Goal: Complete application form

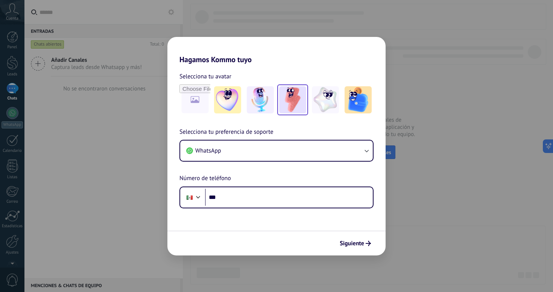
click at [289, 99] on img at bounding box center [292, 99] width 27 height 27
drag, startPoint x: 235, startPoint y: 179, endPoint x: 176, endPoint y: 178, distance: 59.1
click at [176, 178] on div "Selecciona tu preferencia de soporte WhatsApp Número de teléfono Phone ***" at bounding box center [276, 167] width 218 height 81
drag, startPoint x: 179, startPoint y: 178, endPoint x: 234, endPoint y: 177, distance: 55.3
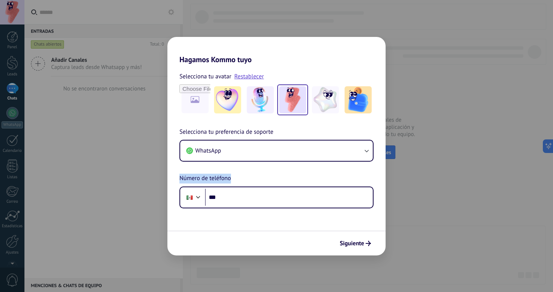
click at [234, 177] on div "Selecciona tu preferencia de soporte WhatsApp Número de teléfono Phone ***" at bounding box center [276, 167] width 218 height 81
drag, startPoint x: 234, startPoint y: 177, endPoint x: 173, endPoint y: 177, distance: 61.7
click at [173, 177] on div "Selecciona tu preferencia de soporte WhatsApp Número de teléfono Phone ***" at bounding box center [276, 167] width 218 height 81
drag, startPoint x: 180, startPoint y: 178, endPoint x: 260, endPoint y: 178, distance: 80.5
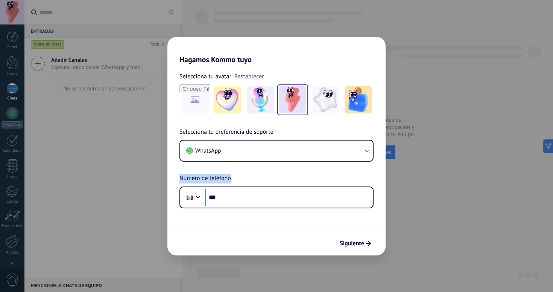
click at [261, 178] on div "Selecciona tu preferencia de soporte WhatsApp Número de teléfono Phone ***" at bounding box center [276, 167] width 218 height 81
click at [260, 178] on div "Selecciona tu preferencia de soporte WhatsApp Número de teléfono Phone ***" at bounding box center [276, 167] width 218 height 81
drag, startPoint x: 230, startPoint y: 178, endPoint x: 175, endPoint y: 178, distance: 54.9
click at [175, 178] on div "Selecciona tu preferencia de soporte WhatsApp Número de teléfono Phone ***" at bounding box center [276, 167] width 218 height 81
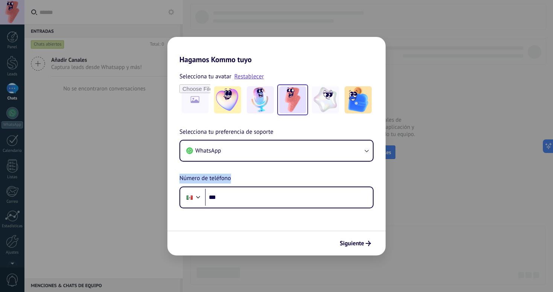
drag, startPoint x: 180, startPoint y: 179, endPoint x: 239, endPoint y: 179, distance: 58.3
click at [239, 179] on div "Selecciona tu preferencia de soporte WhatsApp Número de teléfono Phone ***" at bounding box center [276, 167] width 218 height 81
drag, startPoint x: 230, startPoint y: 178, endPoint x: 170, endPoint y: 178, distance: 60.6
click at [170, 178] on div "Selecciona tu preferencia de soporte WhatsApp Número de teléfono Phone ***" at bounding box center [276, 167] width 218 height 81
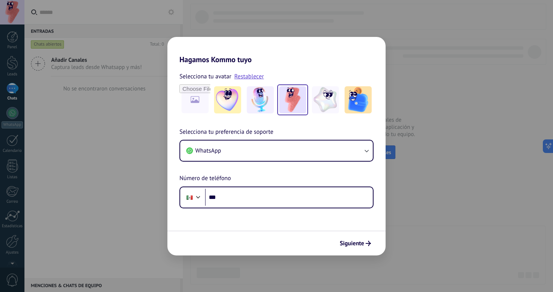
click at [170, 178] on div "Selecciona tu preferencia de soporte WhatsApp Número de teléfono Phone ***" at bounding box center [276, 167] width 218 height 81
drag, startPoint x: 179, startPoint y: 178, endPoint x: 234, endPoint y: 178, distance: 54.5
click at [233, 178] on div "Selecciona tu preferencia de soporte WhatsApp Número de teléfono Phone ***" at bounding box center [276, 167] width 218 height 81
click at [234, 178] on div "Selecciona tu preferencia de soporte WhatsApp Número de teléfono Phone ***" at bounding box center [276, 167] width 218 height 81
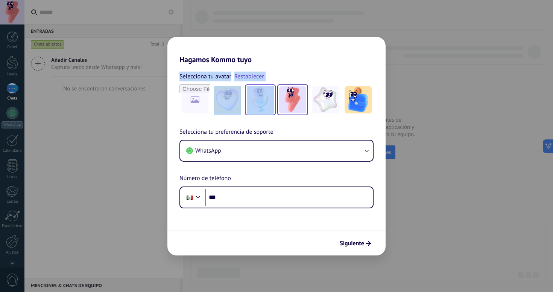
drag, startPoint x: 264, startPoint y: 67, endPoint x: 264, endPoint y: 97, distance: 30.5
click at [264, 97] on div "Selecciona tu avatar Restablecer Selecciona tu preferencia de soporte WhatsApp …" at bounding box center [276, 136] width 218 height 144
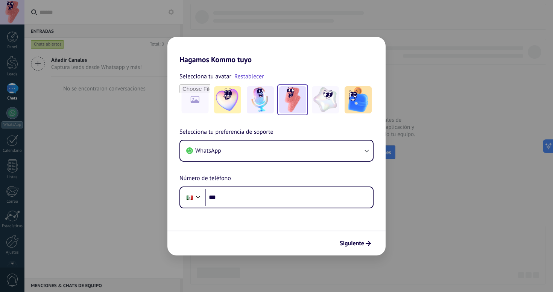
click at [285, 127] on div "Selecciona tu preferencia de soporte WhatsApp Número de teléfono Phone ***" at bounding box center [276, 167] width 218 height 81
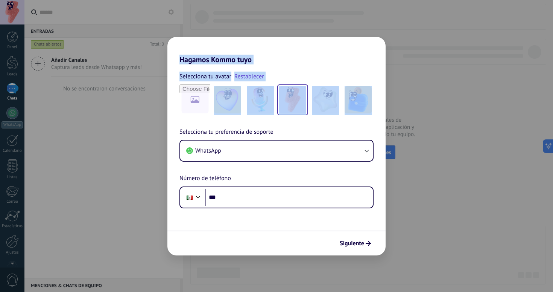
drag, startPoint x: 284, startPoint y: 125, endPoint x: 252, endPoint y: 46, distance: 84.5
click at [252, 46] on div "Hagamos Kommo tuyo Selecciona tu avatar Restablecer Selecciona tu preferencia d…" at bounding box center [276, 146] width 218 height 218
click at [251, 46] on h2 "Hagamos Kommo tuyo" at bounding box center [276, 50] width 218 height 27
drag, startPoint x: 181, startPoint y: 42, endPoint x: 228, endPoint y: 127, distance: 96.8
click at [228, 127] on div "Hagamos Kommo tuyo Selecciona tu avatar Restablecer Selecciona tu preferencia d…" at bounding box center [276, 146] width 218 height 218
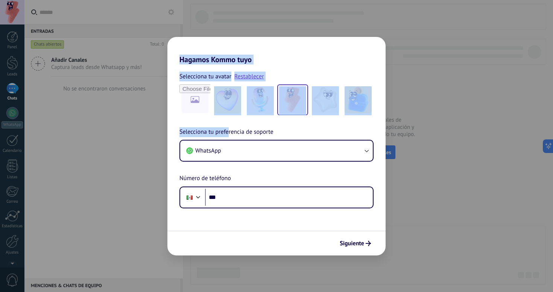
click at [244, 124] on div "Selecciona tu avatar Restablecer Selecciona tu preferencia de soporte WhatsApp …" at bounding box center [276, 136] width 218 height 144
drag, startPoint x: 281, startPoint y: 131, endPoint x: 183, endPoint y: 55, distance: 123.4
click at [183, 55] on div "Hagamos Kommo tuyo Selecciona tu avatar Restablecer Selecciona tu preferencia d…" at bounding box center [276, 146] width 218 height 218
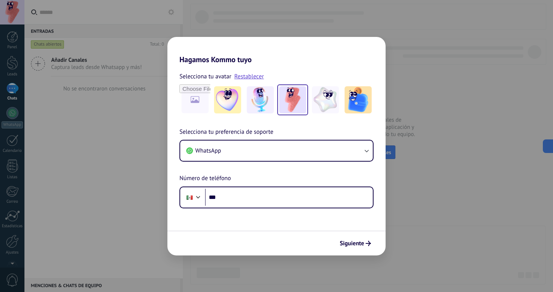
click at [190, 49] on h2 "Hagamos Kommo tuyo" at bounding box center [276, 50] width 218 height 27
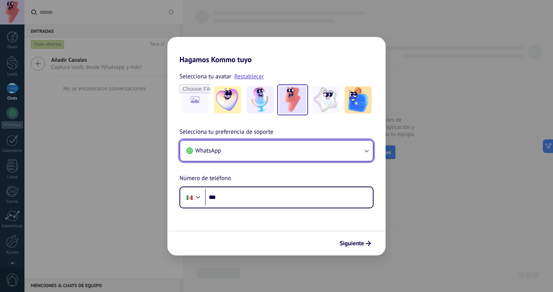
click at [288, 147] on button "WhatsApp" at bounding box center [276, 150] width 193 height 20
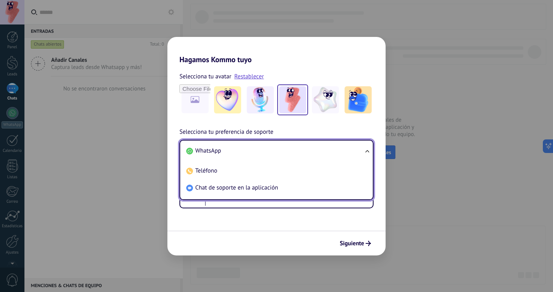
click at [283, 147] on li "WhatsApp" at bounding box center [275, 150] width 184 height 17
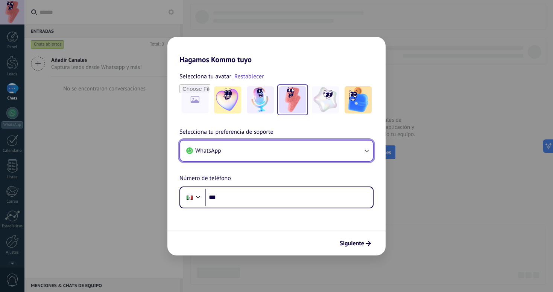
click at [283, 147] on button "WhatsApp" at bounding box center [276, 150] width 193 height 20
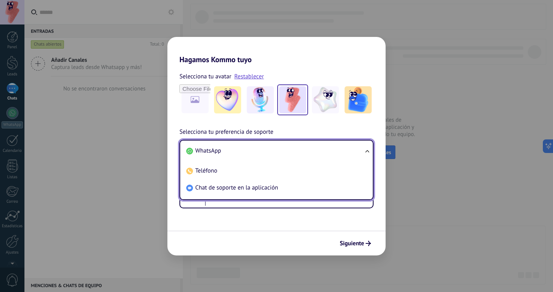
click at [283, 147] on li "WhatsApp" at bounding box center [275, 150] width 184 height 17
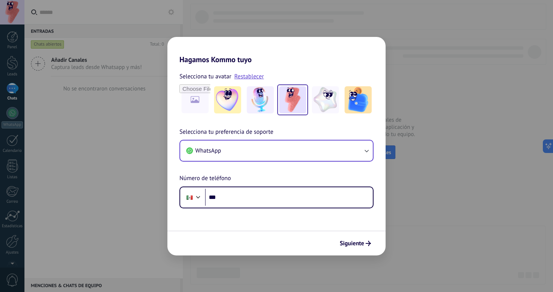
click at [276, 173] on div "Selecciona tu preferencia de soporte WhatsApp Número de teléfono Phone ***" at bounding box center [276, 167] width 218 height 81
click at [283, 58] on h2 "Hagamos Kommo tuyo" at bounding box center [276, 50] width 218 height 27
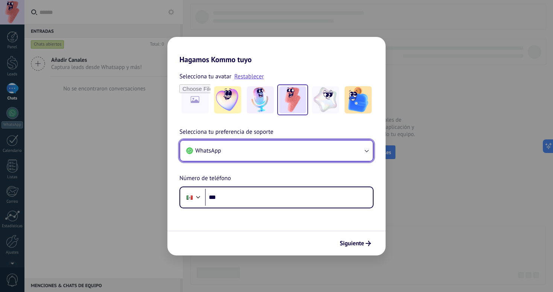
click at [300, 158] on button "WhatsApp" at bounding box center [276, 150] width 193 height 20
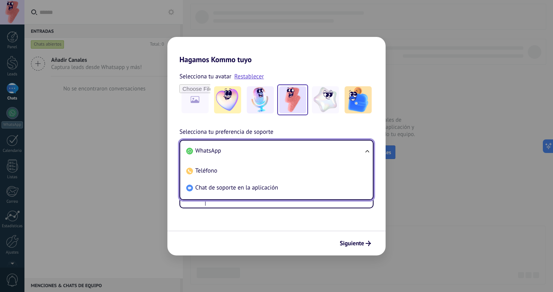
click at [298, 55] on h2 "Hagamos Kommo tuyo" at bounding box center [276, 50] width 218 height 27
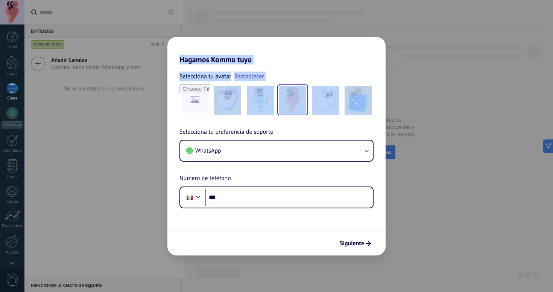
drag, startPoint x: 258, startPoint y: 122, endPoint x: 230, endPoint y: 44, distance: 82.7
click at [230, 44] on div "Hagamos Kommo tuyo Selecciona tu avatar Restablecer Selecciona tu preferencia d…" at bounding box center [276, 146] width 218 height 218
click at [230, 44] on h2 "Hagamos Kommo tuyo" at bounding box center [276, 50] width 218 height 27
drag, startPoint x: 208, startPoint y: 42, endPoint x: 289, endPoint y: 128, distance: 118.4
click at [289, 128] on div "Hagamos Kommo tuyo Selecciona tu avatar Restablecer Selecciona tu preferencia d…" at bounding box center [276, 146] width 218 height 218
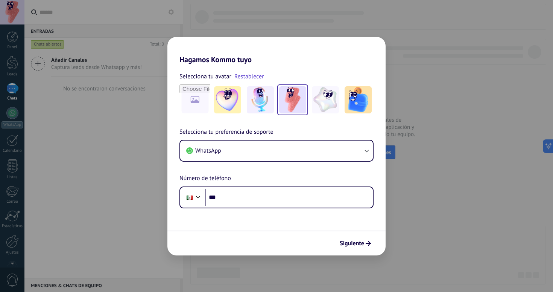
click at [290, 129] on div "Selecciona tu preferencia de soporte WhatsApp Número de teléfono Phone ***" at bounding box center [276, 167] width 218 height 81
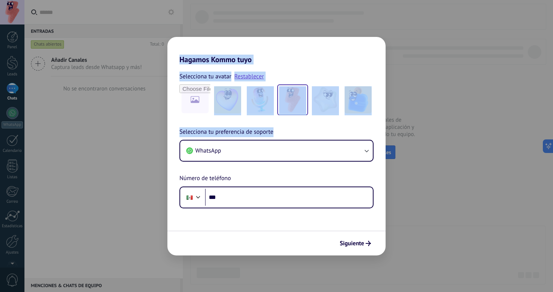
drag, startPoint x: 290, startPoint y: 129, endPoint x: 211, endPoint y: 36, distance: 122.0
click at [211, 36] on div "Hagamos Kommo tuyo Selecciona tu avatar Restablecer Selecciona tu preferencia d…" at bounding box center [276, 146] width 553 height 292
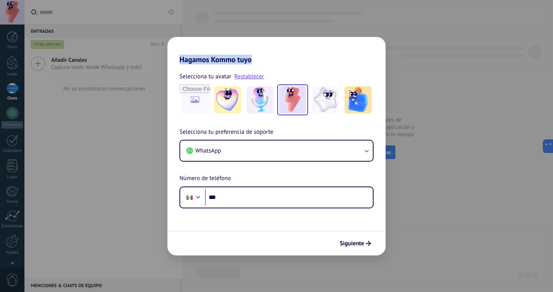
drag, startPoint x: 276, startPoint y: 70, endPoint x: 235, endPoint y: 39, distance: 51.3
click at [235, 38] on div "Hagamos Kommo tuyo Selecciona tu avatar Restablecer Selecciona tu preferencia d…" at bounding box center [276, 146] width 218 height 218
click at [235, 39] on h2 "Hagamos Kommo tuyo" at bounding box center [276, 50] width 218 height 27
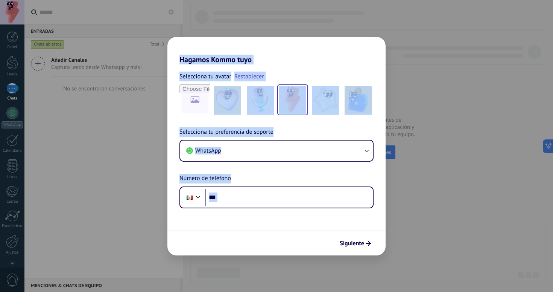
drag, startPoint x: 179, startPoint y: 45, endPoint x: 327, endPoint y: 227, distance: 234.8
click at [327, 227] on div "Hagamos Kommo tuyo Selecciona tu avatar Restablecer Selecciona tu preferencia d…" at bounding box center [276, 146] width 218 height 218
click at [327, 227] on form "Selecciona tu avatar Restablecer Selecciona tu preferencia de soporte WhatsApp …" at bounding box center [276, 159] width 218 height 191
drag, startPoint x: 327, startPoint y: 227, endPoint x: 235, endPoint y: 45, distance: 204.1
click at [235, 45] on div "Hagamos Kommo tuyo Selecciona tu avatar Restablecer Selecciona tu preferencia d…" at bounding box center [276, 146] width 218 height 218
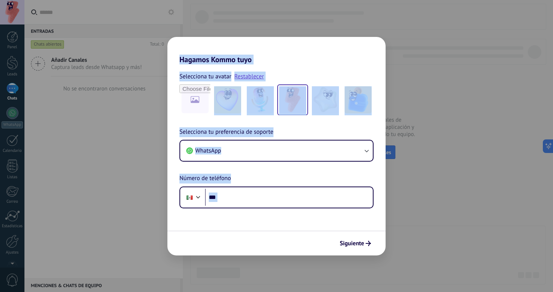
click at [235, 45] on h2 "Hagamos Kommo tuyo" at bounding box center [276, 50] width 218 height 27
drag, startPoint x: 185, startPoint y: 47, endPoint x: 216, endPoint y: 217, distance: 172.7
click at [216, 217] on div "Hagamos Kommo tuyo Selecciona tu avatar Restablecer Selecciona tu preferencia d…" at bounding box center [276, 146] width 218 height 218
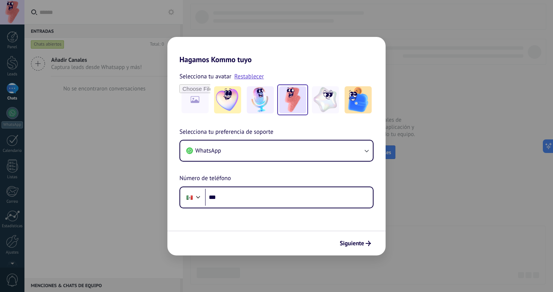
click at [216, 217] on form "Selecciona tu avatar Restablecer Selecciona tu preferencia de soporte WhatsApp …" at bounding box center [276, 159] width 218 height 191
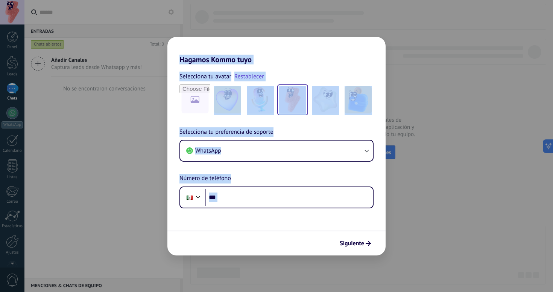
drag, startPoint x: 216, startPoint y: 217, endPoint x: 182, endPoint y: 45, distance: 175.4
click at [183, 45] on div "Hagamos Kommo tuyo Selecciona tu avatar Restablecer Selecciona tu preferencia d…" at bounding box center [276, 146] width 218 height 218
click at [182, 45] on h2 "Hagamos Kommo tuyo" at bounding box center [276, 50] width 218 height 27
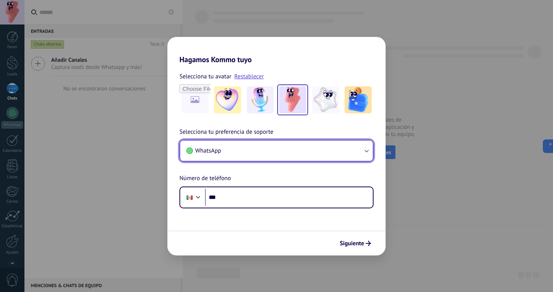
click at [244, 150] on button "WhatsApp" at bounding box center [276, 150] width 193 height 20
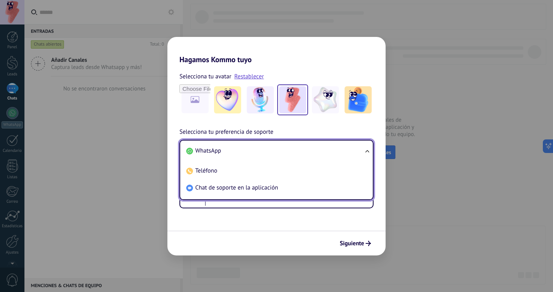
click at [244, 150] on li "WhatsApp" at bounding box center [275, 150] width 184 height 17
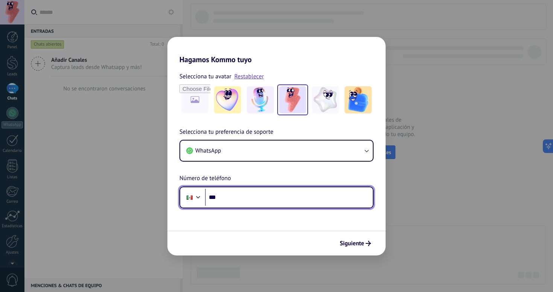
click at [240, 203] on input "***" at bounding box center [289, 196] width 168 height 17
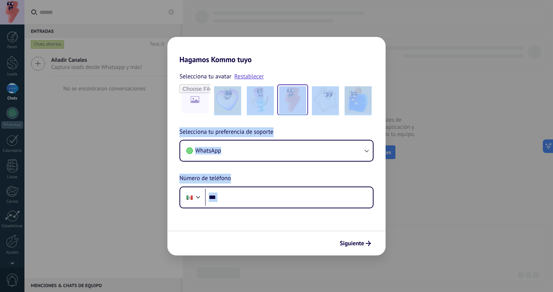
drag, startPoint x: 282, startPoint y: 71, endPoint x: 300, endPoint y: 226, distance: 155.6
click at [299, 226] on form "Selecciona tu avatar Restablecer Selecciona tu preferencia de soporte WhatsApp …" at bounding box center [276, 159] width 218 height 191
click at [300, 226] on form "Selecciona tu avatar Restablecer Selecciona tu preferencia de soporte WhatsApp …" at bounding box center [276, 159] width 218 height 191
drag, startPoint x: 299, startPoint y: 221, endPoint x: 284, endPoint y: 75, distance: 147.1
click at [284, 75] on form "Selecciona tu avatar Restablecer Selecciona tu preferencia de soporte WhatsApp …" at bounding box center [276, 159] width 218 height 191
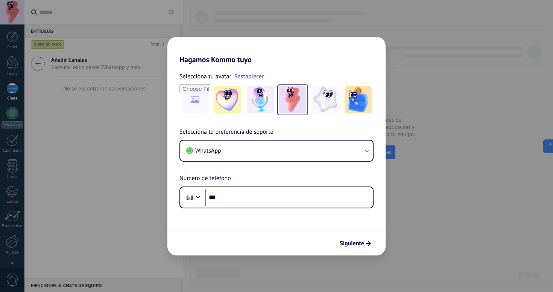
click at [276, 60] on h2 "Hagamos Kommo tuyo" at bounding box center [276, 50] width 218 height 27
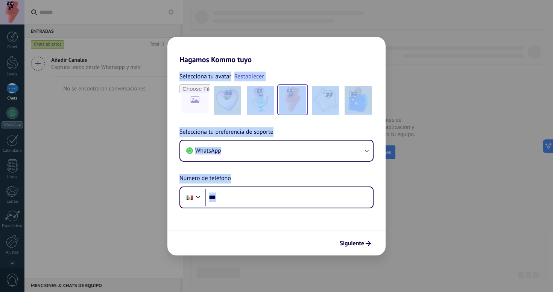
drag, startPoint x: 276, startPoint y: 60, endPoint x: 292, endPoint y: 218, distance: 158.5
click at [292, 218] on div "Hagamos Kommo tuyo Selecciona tu avatar Restablecer Selecciona tu preferencia d…" at bounding box center [276, 146] width 218 height 218
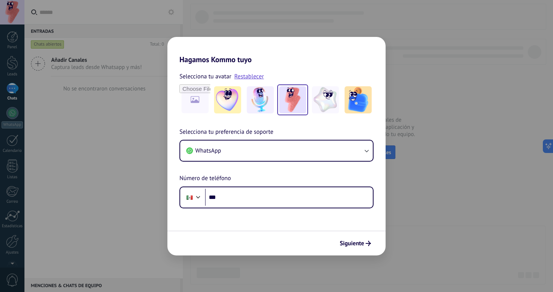
click at [292, 218] on form "Selecciona tu avatar Restablecer Selecciona tu preferencia de soporte WhatsApp …" at bounding box center [276, 159] width 218 height 191
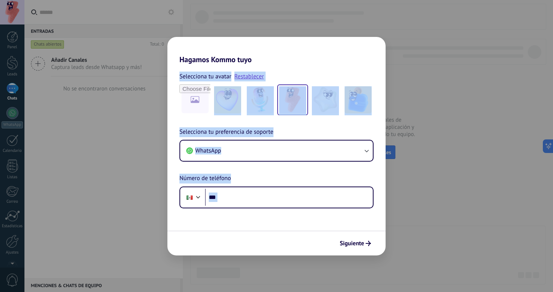
drag, startPoint x: 292, startPoint y: 218, endPoint x: 275, endPoint y: 59, distance: 159.7
click at [275, 59] on div "Hagamos Kommo tuyo Selecciona tu avatar Restablecer Selecciona tu preferencia d…" at bounding box center [276, 146] width 218 height 218
click at [275, 59] on h2 "Hagamos Kommo tuyo" at bounding box center [276, 50] width 218 height 27
drag, startPoint x: 245, startPoint y: 49, endPoint x: 270, endPoint y: 215, distance: 168.5
click at [270, 215] on div "Hagamos Kommo tuyo Selecciona tu avatar Restablecer Selecciona tu preferencia d…" at bounding box center [276, 146] width 218 height 218
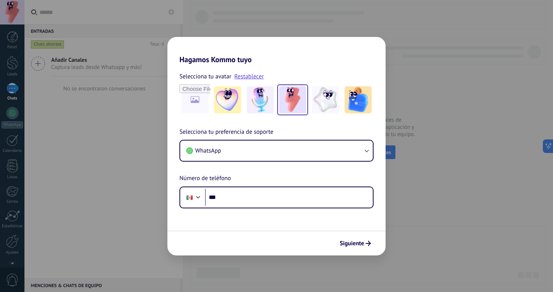
click at [270, 215] on form "Selecciona tu avatar Restablecer Selecciona tu preferencia de soporte WhatsApp …" at bounding box center [276, 159] width 218 height 191
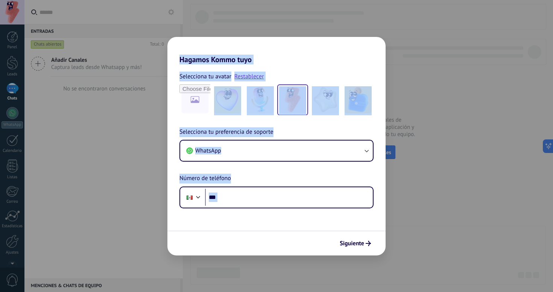
drag, startPoint x: 270, startPoint y: 215, endPoint x: 239, endPoint y: 50, distance: 168.2
click at [239, 50] on div "Hagamos Kommo tuyo Selecciona tu avatar Restablecer Selecciona tu preferencia d…" at bounding box center [276, 146] width 218 height 218
click at [228, 46] on h2 "Hagamos Kommo tuyo" at bounding box center [276, 50] width 218 height 27
drag, startPoint x: 208, startPoint y: 47, endPoint x: 280, endPoint y: 220, distance: 187.0
click at [280, 220] on div "Hagamos Kommo tuyo Selecciona tu avatar Restablecer Selecciona tu preferencia d…" at bounding box center [276, 146] width 218 height 218
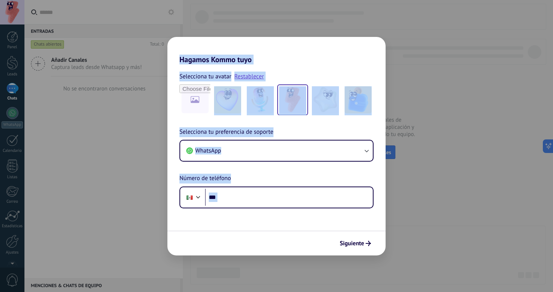
click at [280, 220] on form "Selecciona tu avatar Restablecer Selecciona tu preferencia de soporte WhatsApp …" at bounding box center [276, 159] width 218 height 191
drag, startPoint x: 280, startPoint y: 220, endPoint x: 223, endPoint y: 41, distance: 187.6
click at [223, 41] on div "Hagamos Kommo tuyo Selecciona tu avatar Restablecer Selecciona tu preferencia d…" at bounding box center [276, 146] width 218 height 218
click at [222, 41] on h2 "Hagamos Kommo tuyo" at bounding box center [276, 50] width 218 height 27
drag, startPoint x: 222, startPoint y: 41, endPoint x: 263, endPoint y: 240, distance: 202.4
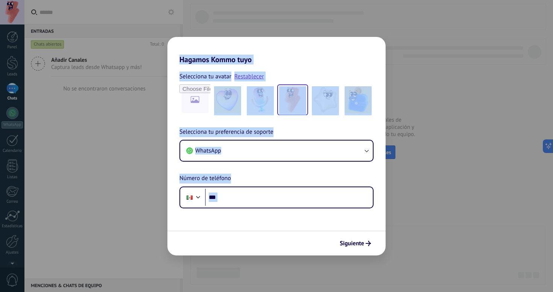
click at [263, 240] on div "Hagamos Kommo tuyo Selecciona tu avatar Restablecer Selecciona tu preferencia d…" at bounding box center [276, 146] width 218 height 218
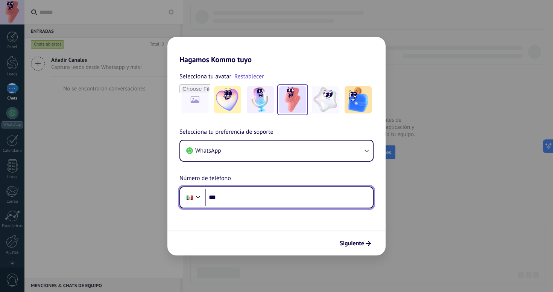
click at [249, 204] on input "***" at bounding box center [289, 196] width 168 height 17
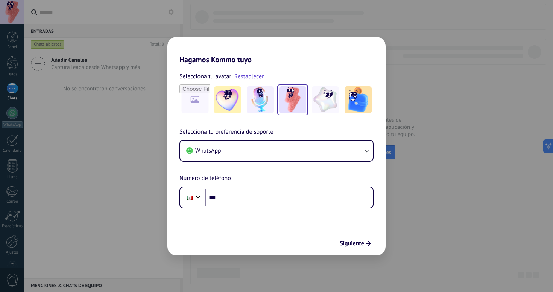
click at [249, 224] on form "Selecciona tu avatar Restablecer Selecciona tu preferencia de soporte WhatsApp …" at bounding box center [276, 159] width 218 height 191
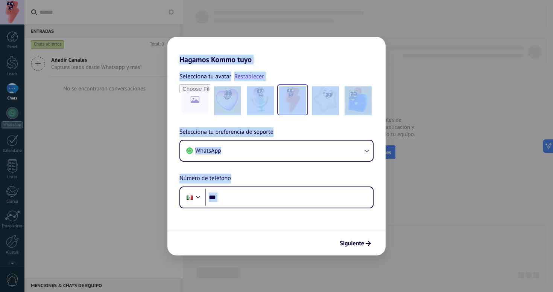
drag, startPoint x: 249, startPoint y: 224, endPoint x: 218, endPoint y: 45, distance: 181.4
click at [218, 45] on div "Hagamos Kommo tuyo Selecciona tu avatar Restablecer Selecciona tu preferencia d…" at bounding box center [276, 146] width 218 height 218
click at [217, 45] on h2 "Hagamos Kommo tuyo" at bounding box center [276, 50] width 218 height 27
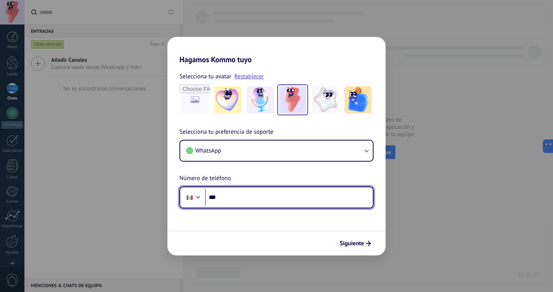
click at [225, 200] on input "***" at bounding box center [289, 196] width 168 height 17
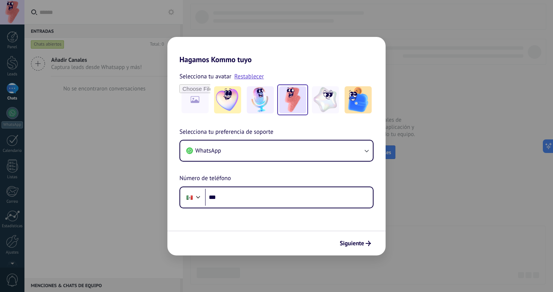
click at [244, 220] on form "Selecciona tu avatar Restablecer Selecciona tu preferencia de soporte WhatsApp …" at bounding box center [276, 159] width 218 height 191
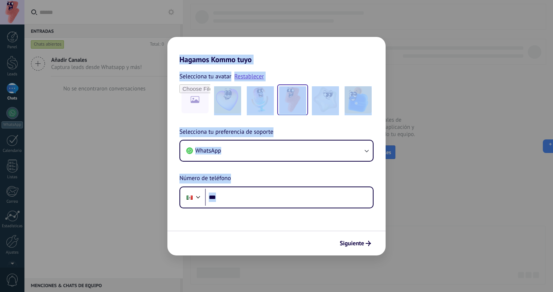
drag, startPoint x: 262, startPoint y: 210, endPoint x: 225, endPoint y: 46, distance: 168.2
click at [225, 46] on div "Hagamos Kommo tuyo Selecciona tu avatar Restablecer Selecciona tu preferencia d…" at bounding box center [276, 146] width 218 height 218
click at [225, 46] on h2 "Hagamos Kommo tuyo" at bounding box center [276, 50] width 218 height 27
drag, startPoint x: 201, startPoint y: 46, endPoint x: 223, endPoint y: 229, distance: 184.9
click at [223, 229] on div "Hagamos Kommo tuyo Selecciona tu avatar Restablecer Selecciona tu preferencia d…" at bounding box center [276, 146] width 218 height 218
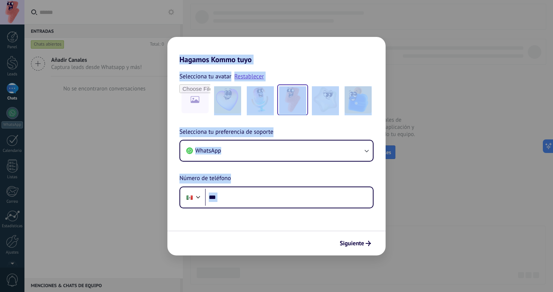
click at [218, 212] on form "Selecciona tu avatar Restablecer Selecciona tu preferencia de soporte WhatsApp …" at bounding box center [276, 159] width 218 height 191
drag, startPoint x: 218, startPoint y: 212, endPoint x: 198, endPoint y: 14, distance: 198.5
click at [198, 14] on div "Hagamos Kommo tuyo Selecciona tu avatar Restablecer Selecciona tu preferencia d…" at bounding box center [276, 146] width 553 height 292
click at [198, 44] on h2 "Hagamos Kommo tuyo" at bounding box center [276, 50] width 218 height 27
drag, startPoint x: 198, startPoint y: 44, endPoint x: 215, endPoint y: 249, distance: 206.5
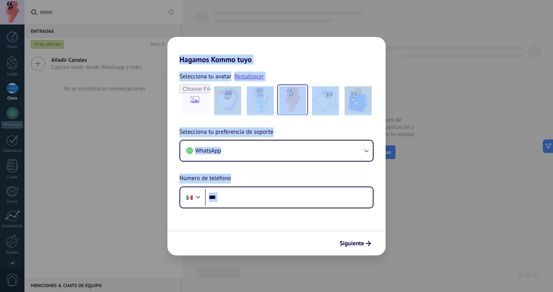
click at [215, 251] on div "Hagamos Kommo tuyo Selecciona tu avatar Restablecer Selecciona tu preferencia d…" at bounding box center [276, 146] width 218 height 218
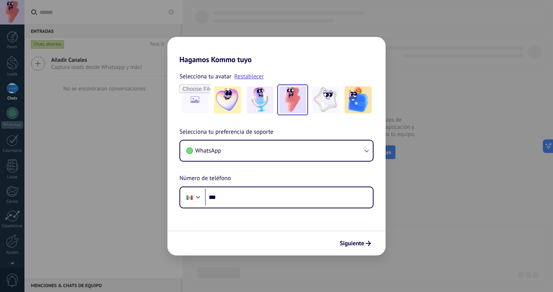
click at [213, 220] on form "Selecciona tu avatar Restablecer Selecciona tu preferencia de soporte WhatsApp …" at bounding box center [276, 159] width 218 height 191
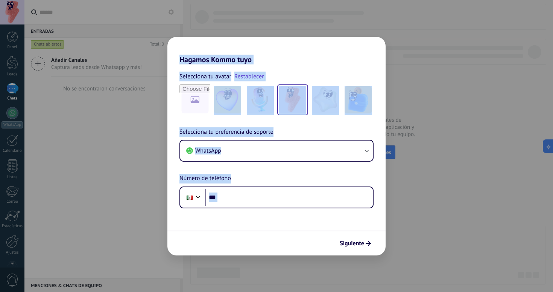
drag, startPoint x: 213, startPoint y: 220, endPoint x: 201, endPoint y: 47, distance: 173.9
click at [201, 47] on div "Hagamos Kommo tuyo Selecciona tu avatar Restablecer Selecciona tu preferencia d…" at bounding box center [276, 146] width 218 height 218
click at [201, 47] on h2 "Hagamos Kommo tuyo" at bounding box center [276, 50] width 218 height 27
drag, startPoint x: 194, startPoint y: 47, endPoint x: 236, endPoint y: 211, distance: 169.2
click at [236, 211] on div "Hagamos Kommo tuyo Selecciona tu avatar Restablecer Selecciona tu preferencia d…" at bounding box center [276, 146] width 218 height 218
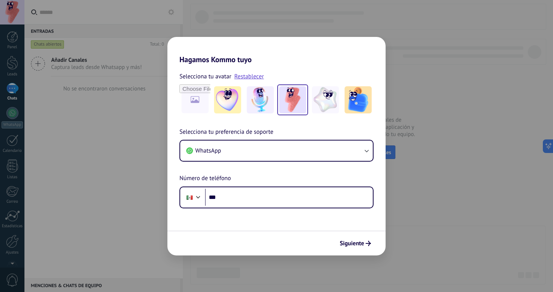
click at [236, 211] on form "Selecciona tu avatar Restablecer Selecciona tu preferencia de soporte WhatsApp …" at bounding box center [276, 159] width 218 height 191
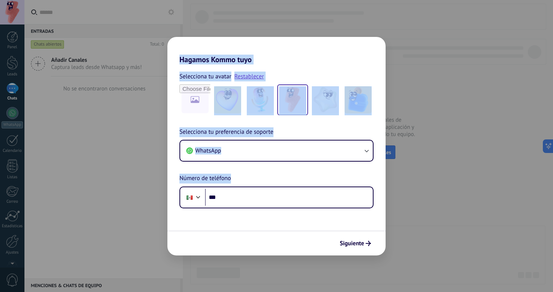
drag, startPoint x: 236, startPoint y: 206, endPoint x: 214, endPoint y: 44, distance: 162.9
click at [214, 44] on div "Hagamos Kommo tuyo Selecciona tu avatar Restablecer Selecciona tu preferencia d…" at bounding box center [276, 146] width 218 height 218
click at [214, 44] on h2 "Hagamos Kommo tuyo" at bounding box center [276, 50] width 218 height 27
drag, startPoint x: 204, startPoint y: 44, endPoint x: 220, endPoint y: 249, distance: 205.3
click at [220, 249] on div "Hagamos Kommo tuyo Selecciona tu avatar Restablecer Selecciona tu preferencia d…" at bounding box center [276, 146] width 218 height 218
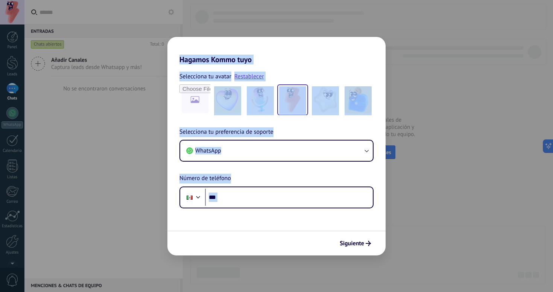
click at [214, 209] on form "Selecciona tu avatar Restablecer Selecciona tu preferencia de soporte WhatsApp …" at bounding box center [276, 159] width 218 height 191
drag, startPoint x: 214, startPoint y: 209, endPoint x: 187, endPoint y: 41, distance: 170.8
click at [187, 41] on div "Hagamos Kommo tuyo Selecciona tu avatar Restablecer Selecciona tu preferencia d…" at bounding box center [276, 146] width 218 height 218
click at [186, 40] on h2 "Hagamos Kommo tuyo" at bounding box center [276, 50] width 218 height 27
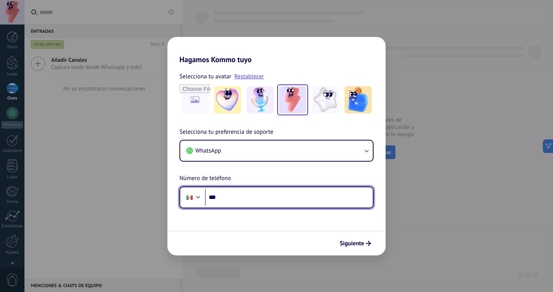
click at [237, 202] on input "***" at bounding box center [289, 196] width 168 height 17
type input "***"
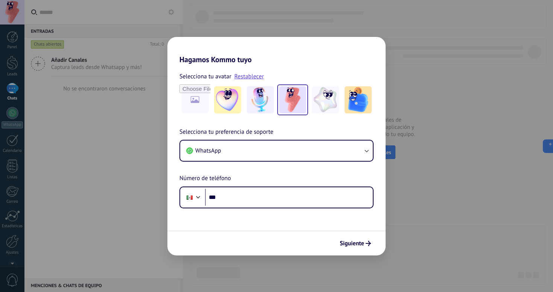
click at [420, 79] on div "Hagamos Kommo tuyo Selecciona tu avatar Restablecer Selecciona tu preferencia d…" at bounding box center [276, 146] width 553 height 292
click at [347, 244] on span "Siguiente" at bounding box center [352, 242] width 24 height 5
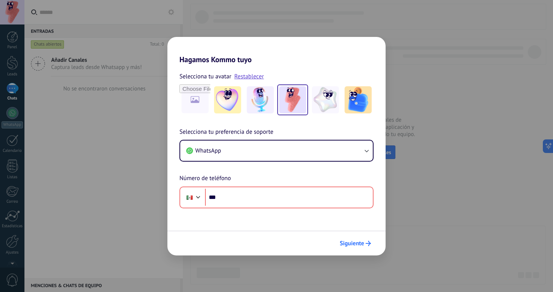
click at [347, 244] on span "Siguiente" at bounding box center [352, 242] width 24 height 5
click at [322, 266] on div "Hagamos Kommo tuyo Selecciona tu avatar Restablecer Selecciona tu preferencia d…" at bounding box center [276, 146] width 553 height 292
click at [228, 10] on div "Hagamos Kommo tuyo Selecciona tu avatar Restablecer Selecciona tu preferencia d…" at bounding box center [276, 146] width 553 height 292
click at [105, 65] on div "Hagamos Kommo tuyo Selecciona tu avatar Restablecer Selecciona tu preferencia d…" at bounding box center [276, 146] width 553 height 292
click at [9, 11] on div "Hagamos Kommo tuyo Selecciona tu avatar Restablecer Selecciona tu preferencia d…" at bounding box center [276, 146] width 553 height 292
